Goal: Task Accomplishment & Management: Manage account settings

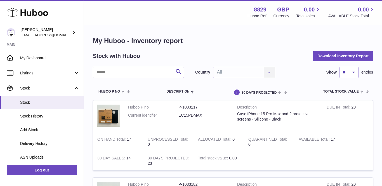
scroll to position [93, 0]
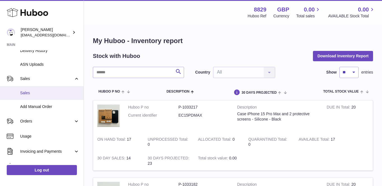
click at [29, 90] on span "Sales" at bounding box center [49, 92] width 59 height 5
click at [26, 90] on span "Sales" at bounding box center [49, 92] width 59 height 5
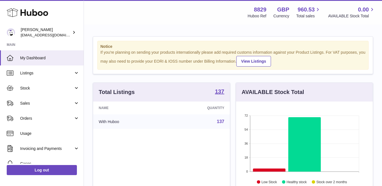
scroll to position [87, 137]
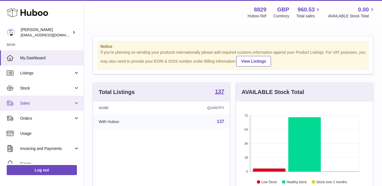
click at [30, 105] on link "Sales" at bounding box center [42, 103] width 84 height 15
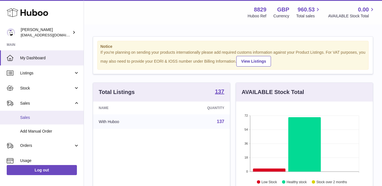
click at [31, 116] on span "Sales" at bounding box center [49, 117] width 59 height 5
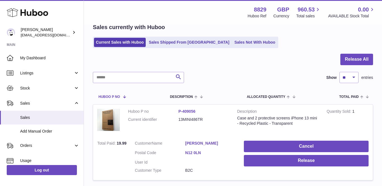
scroll to position [32, 0]
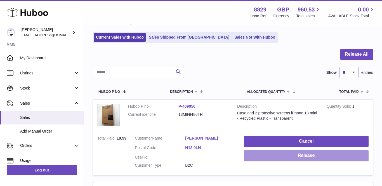
click at [307, 154] on button "Release" at bounding box center [306, 155] width 125 height 11
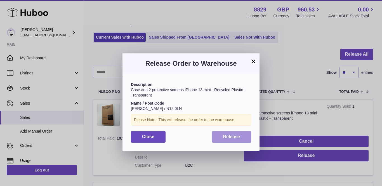
click at [233, 134] on span "Release" at bounding box center [231, 136] width 17 height 5
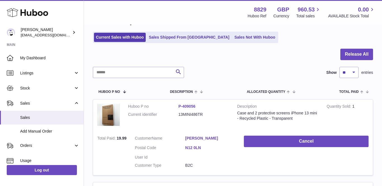
click at [195, 136] on link "Amy Urry" at bounding box center [210, 138] width 50 height 5
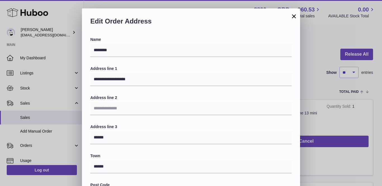
click at [290, 16] on div "Edit Order Address" at bounding box center [191, 22] width 218 height 29
click at [294, 17] on button "×" at bounding box center [294, 16] width 7 height 7
